Goal: Task Accomplishment & Management: Manage account settings

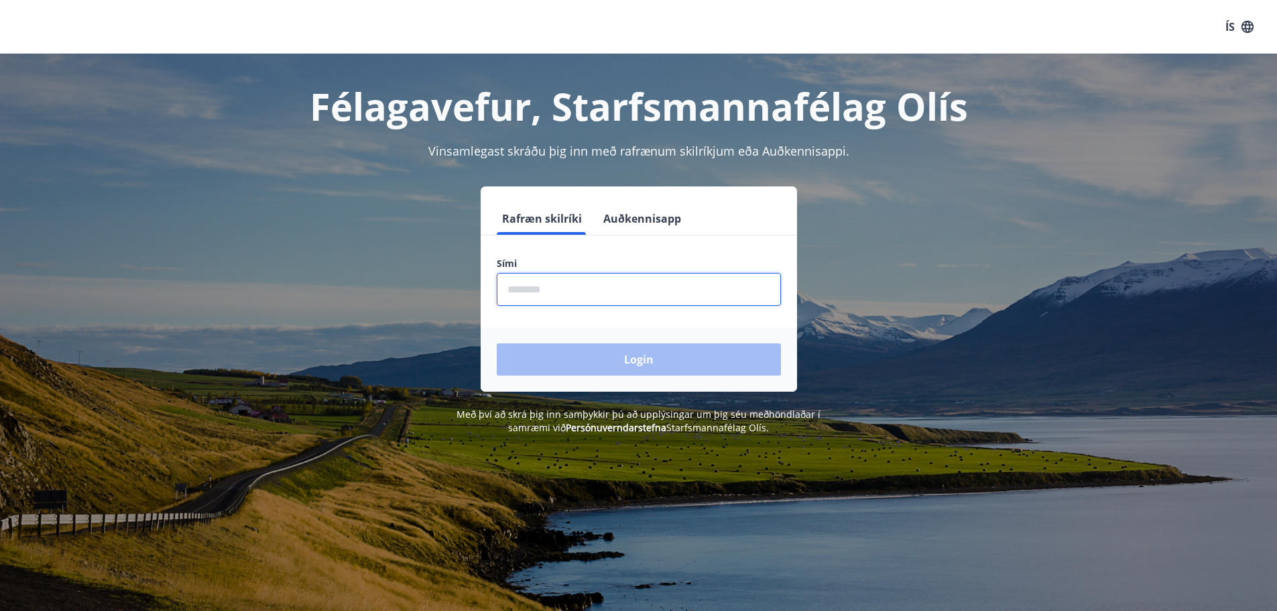
click at [537, 298] on input "phone" at bounding box center [639, 289] width 284 height 33
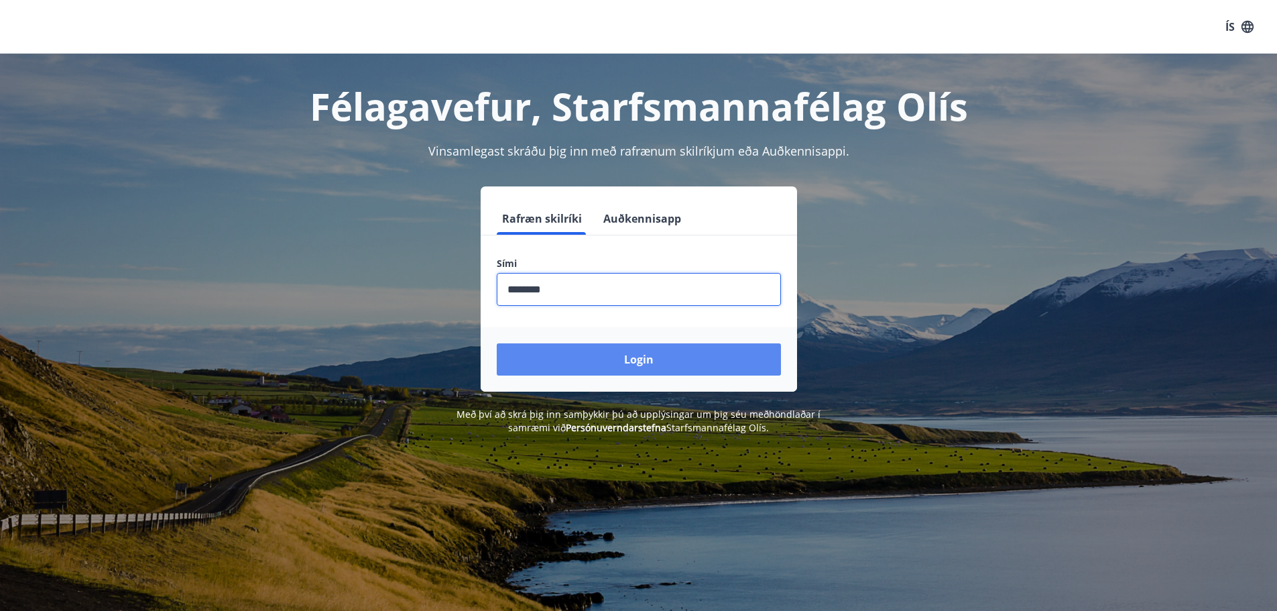
type input "********"
click at [585, 360] on button "Login" at bounding box center [639, 359] width 284 height 32
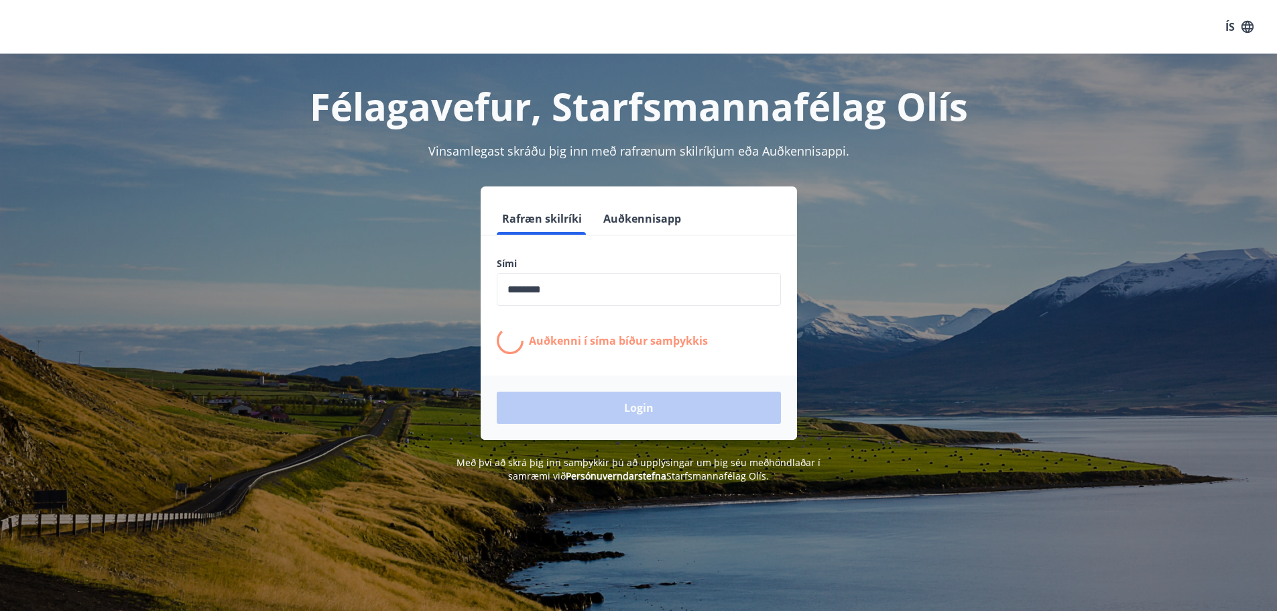
click at [585, 360] on form "Rafræn skilríki Auðkennisapp Sími ​ Auðkenni í síma bíður samþykkis Login" at bounding box center [639, 320] width 316 height 237
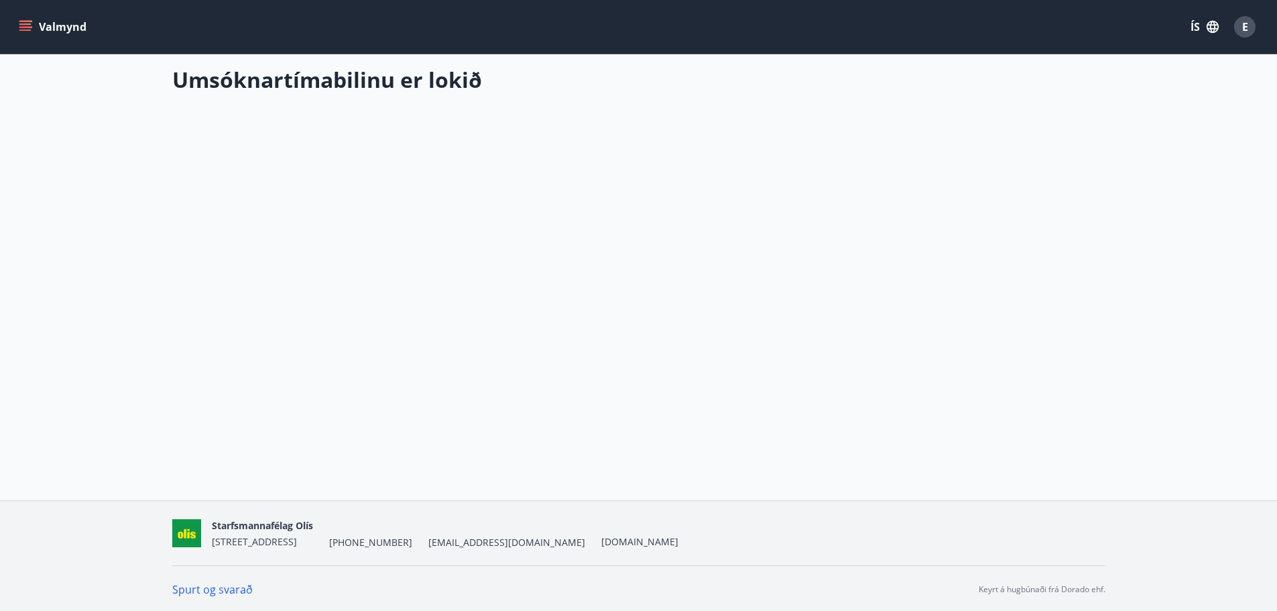
click at [25, 25] on icon "menu" at bounding box center [25, 23] width 12 height 1
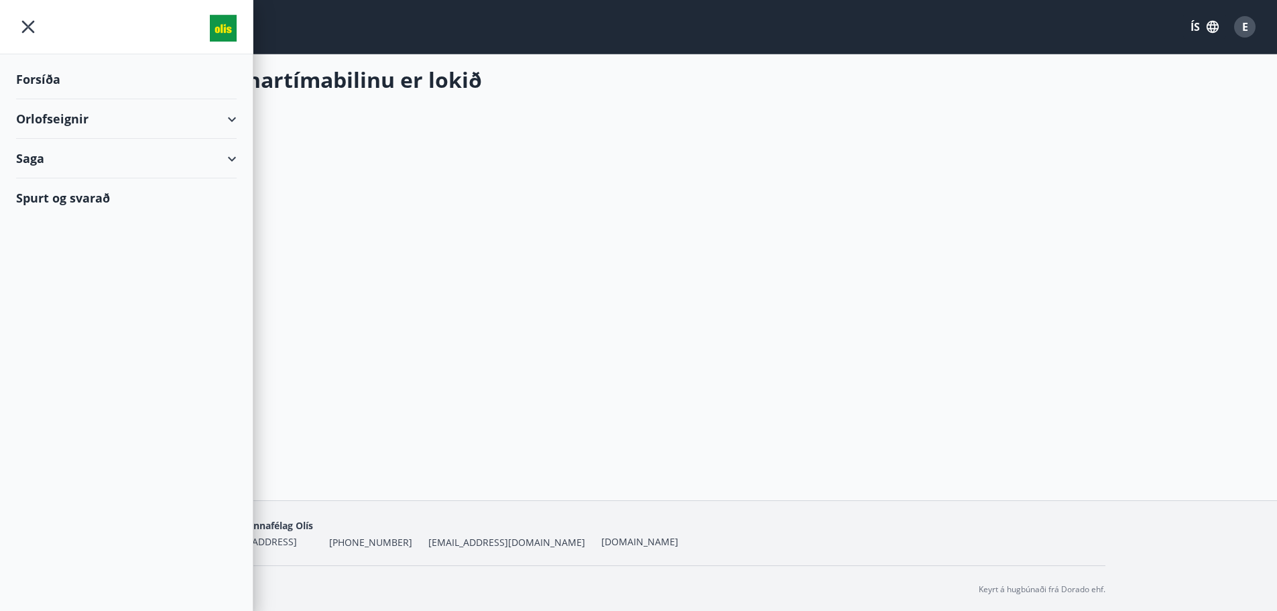
click at [25, 25] on div at bounding box center [126, 27] width 253 height 54
click at [84, 118] on div "Orlofseignir" at bounding box center [126, 119] width 221 height 40
click at [33, 209] on div "Saga" at bounding box center [126, 215] width 221 height 40
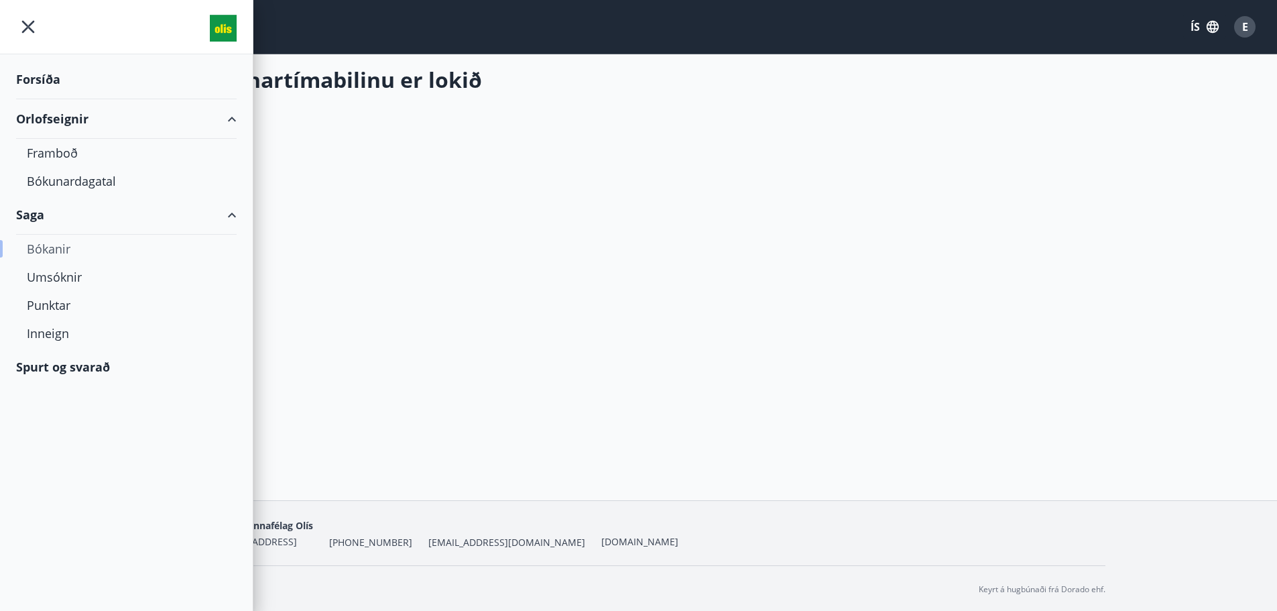
click at [50, 251] on div "Bókanir" at bounding box center [126, 249] width 199 height 28
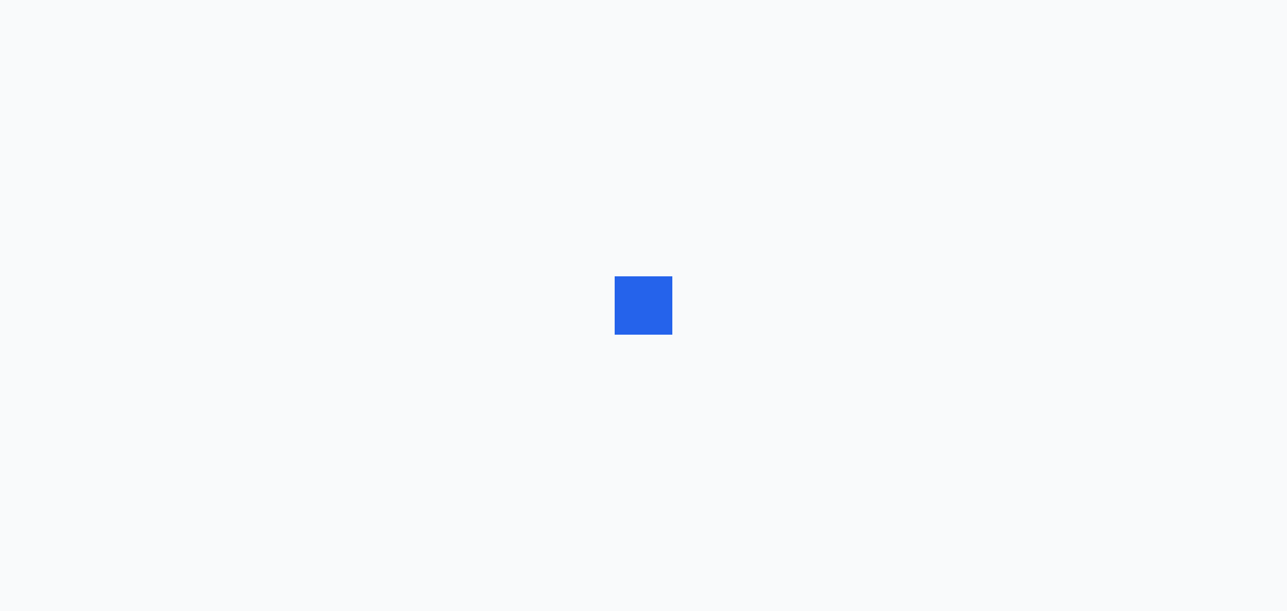
click at [50, 251] on div at bounding box center [643, 305] width 1287 height 611
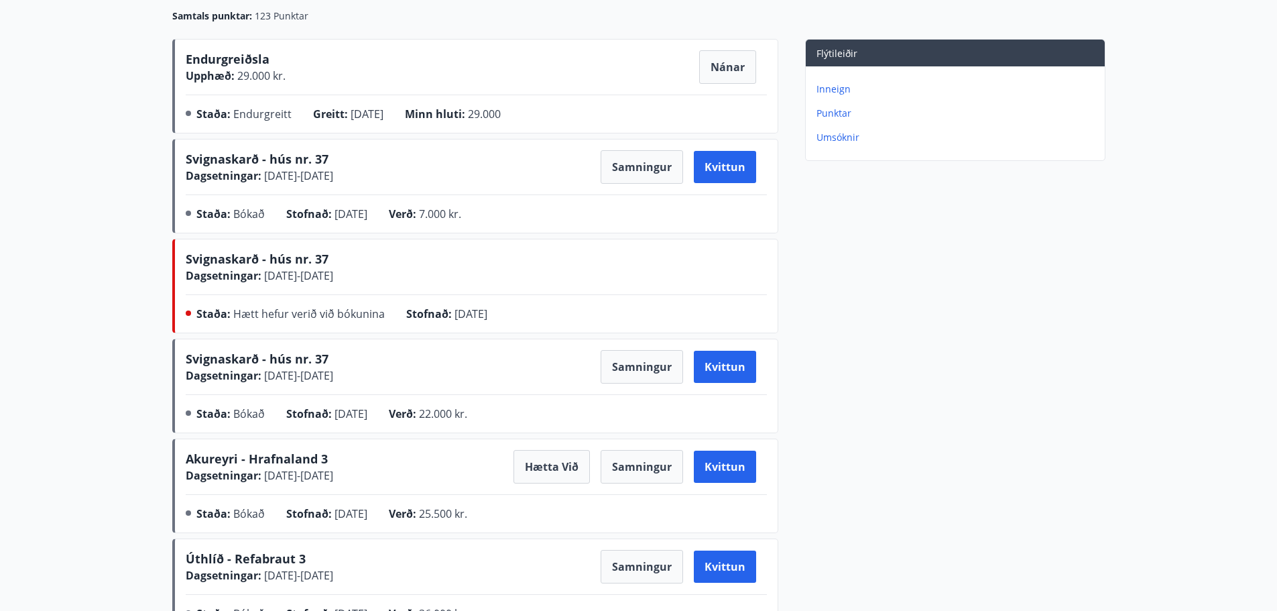
scroll to position [201, 0]
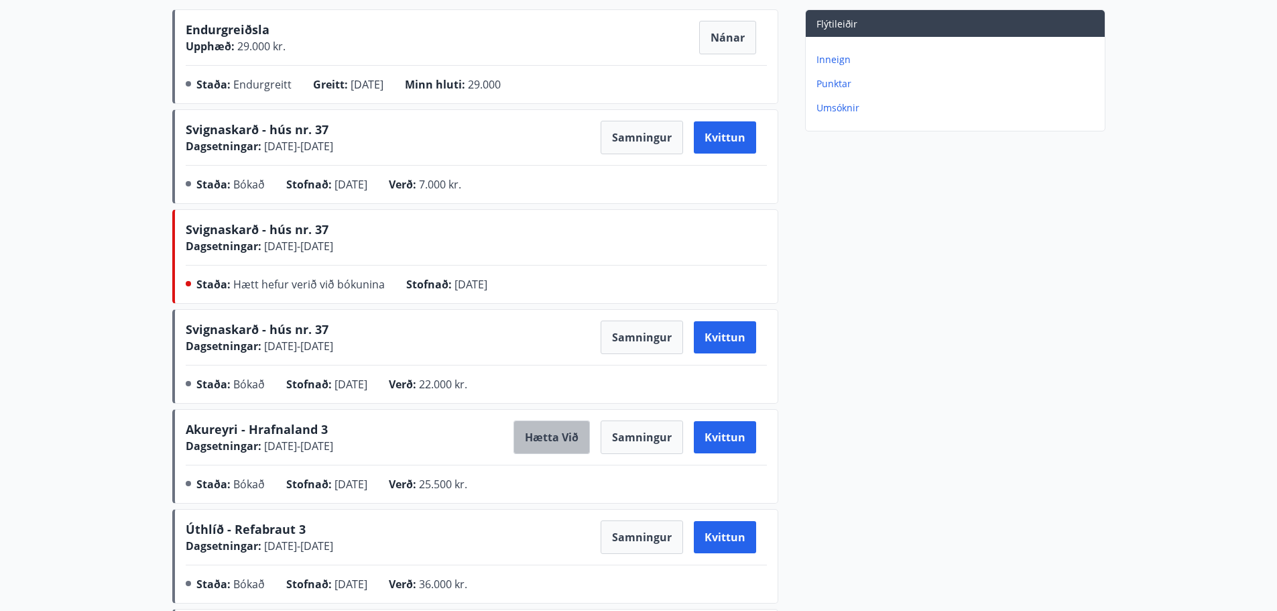
click at [560, 446] on button "Hætta við" at bounding box center [551, 437] width 76 height 34
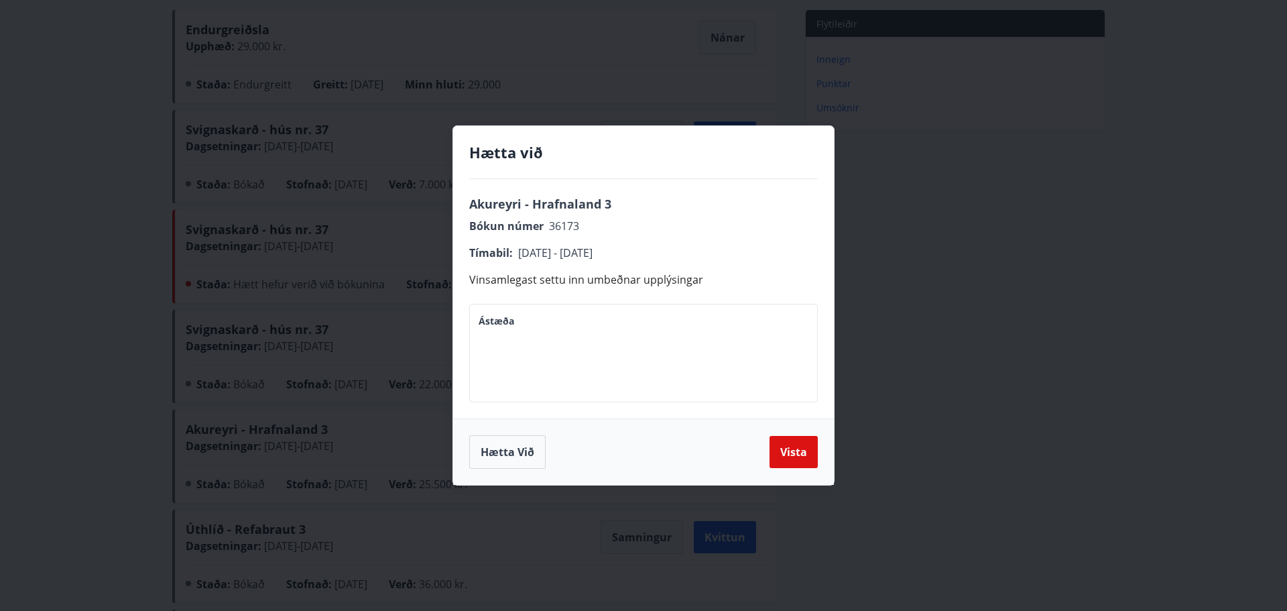
click at [591, 375] on textarea "Ástæða" at bounding box center [644, 353] width 330 height 76
type textarea "**********"
click at [792, 452] on button "Vista" at bounding box center [793, 452] width 48 height 32
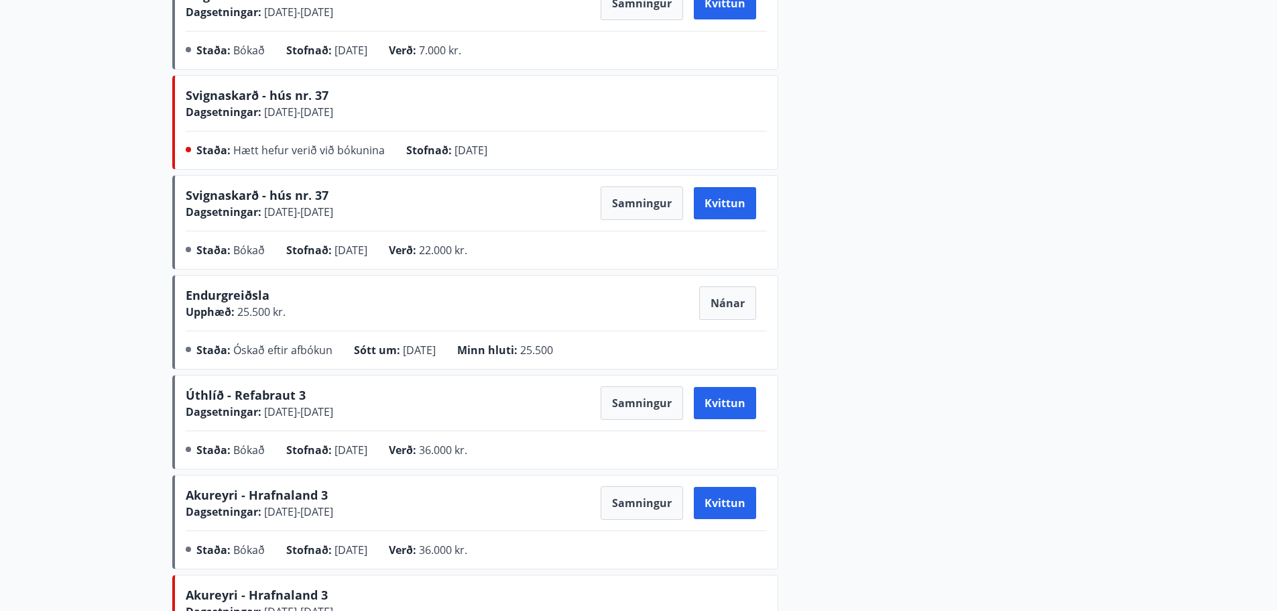
scroll to position [0, 0]
